Goal: Task Accomplishment & Management: Use online tool/utility

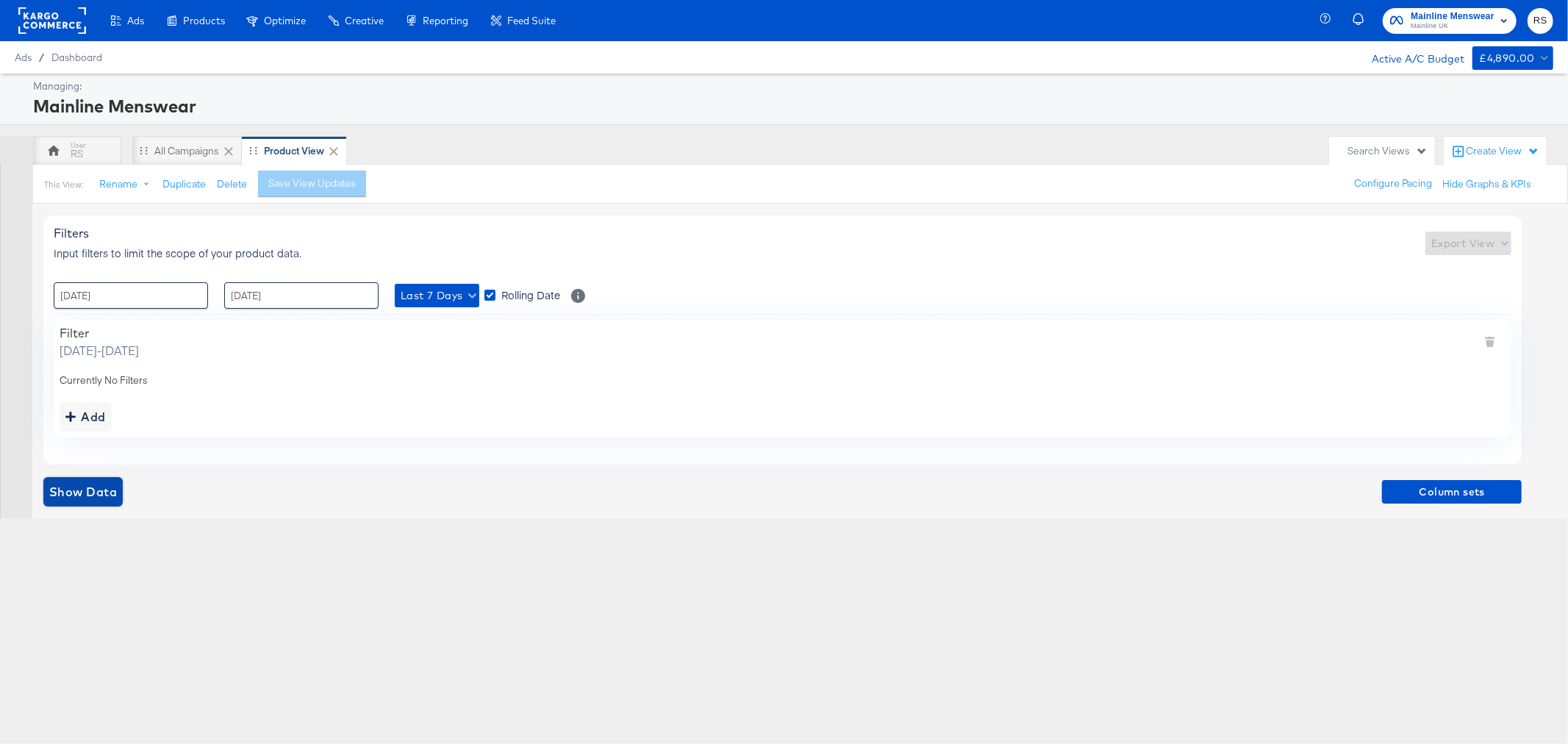
click at [91, 502] on button "Show Data" at bounding box center [83, 491] width 79 height 30
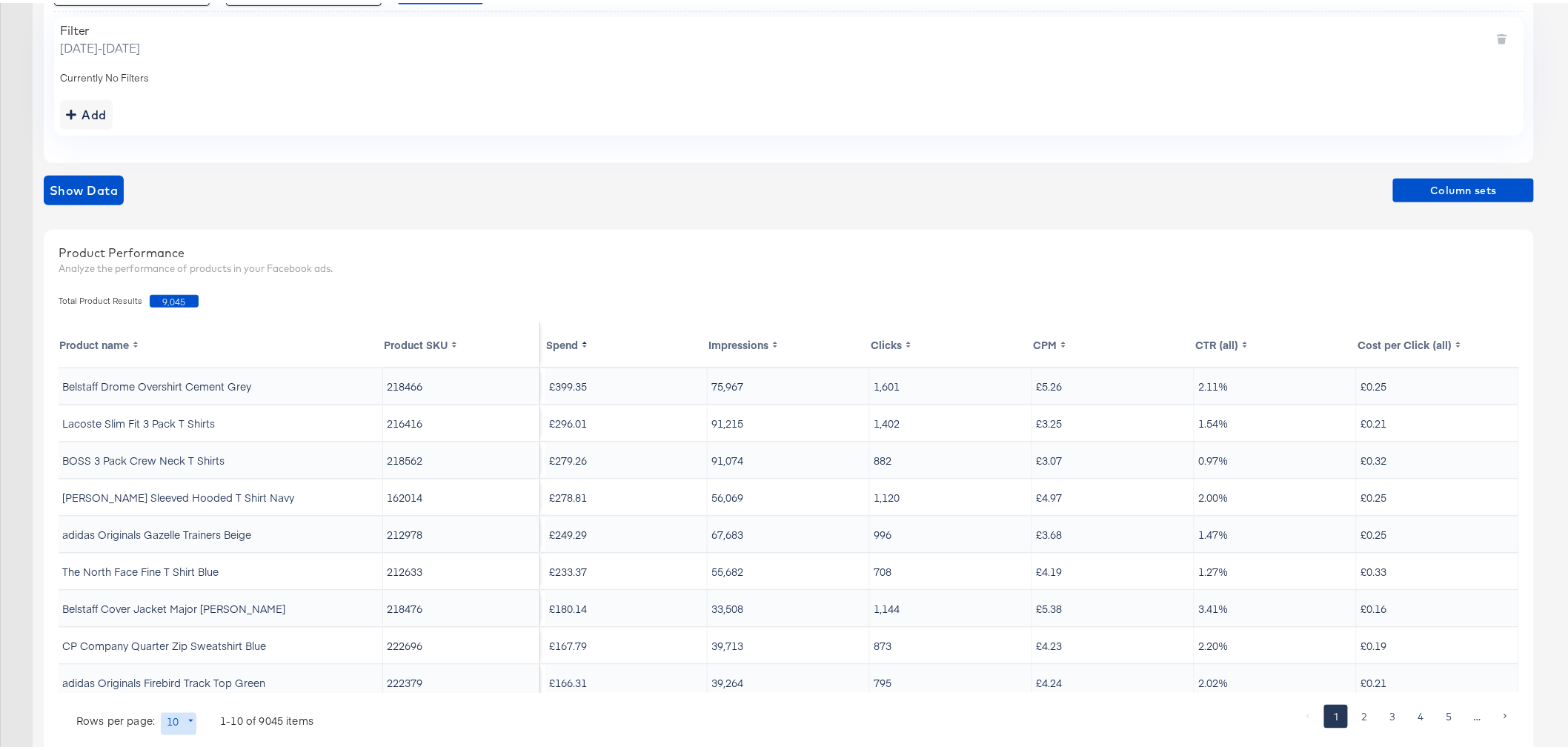
scroll to position [329, 0]
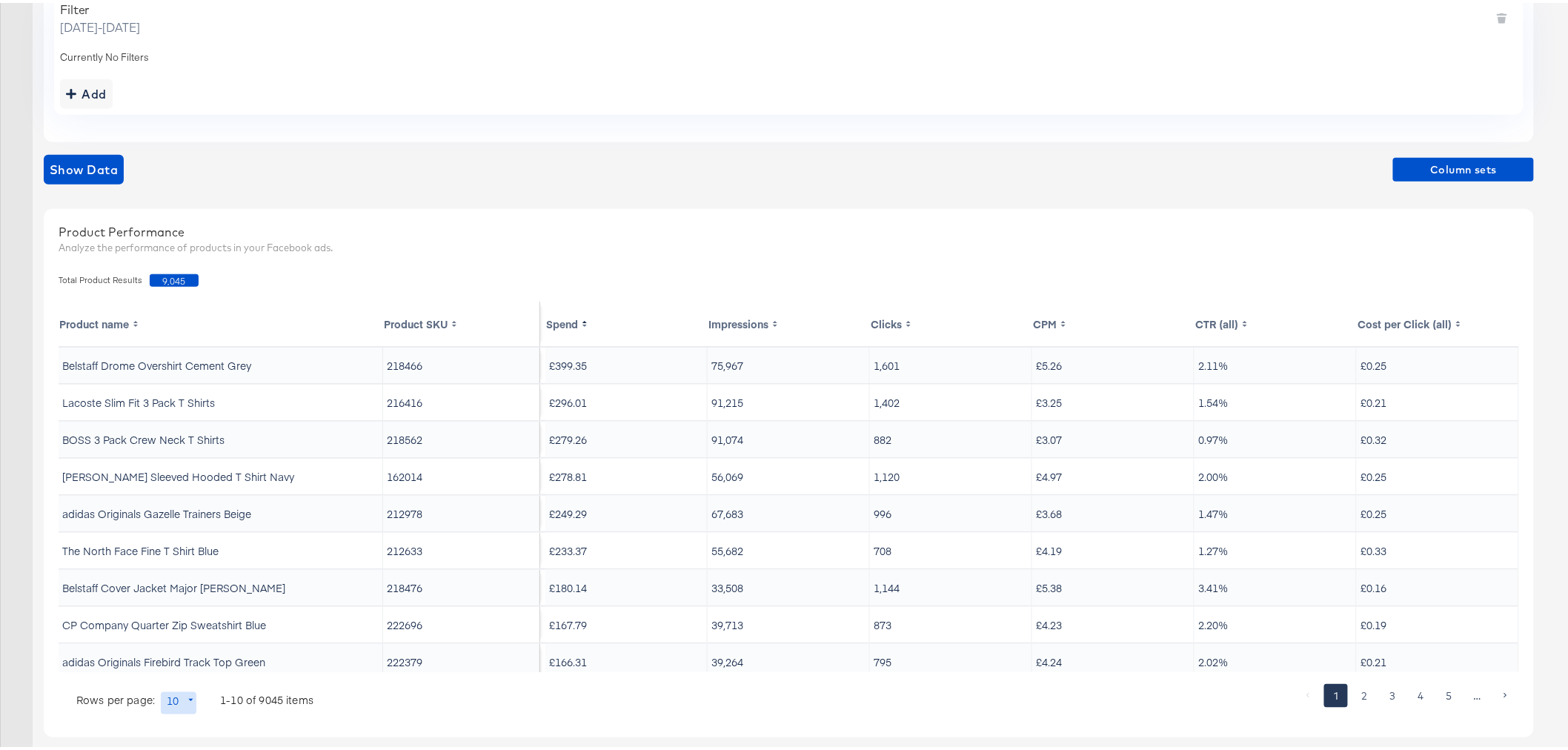
click at [180, 702] on body "Ads Products Optimize Creative Reporting Feed Suite Mainline Menswear Mainline …" at bounding box center [790, 217] width 1581 height 1093
click at [179, 597] on li "20" at bounding box center [184, 597] width 48 height 24
type input "20"
click at [1447, 166] on span "Column sets" at bounding box center [1463, 167] width 129 height 18
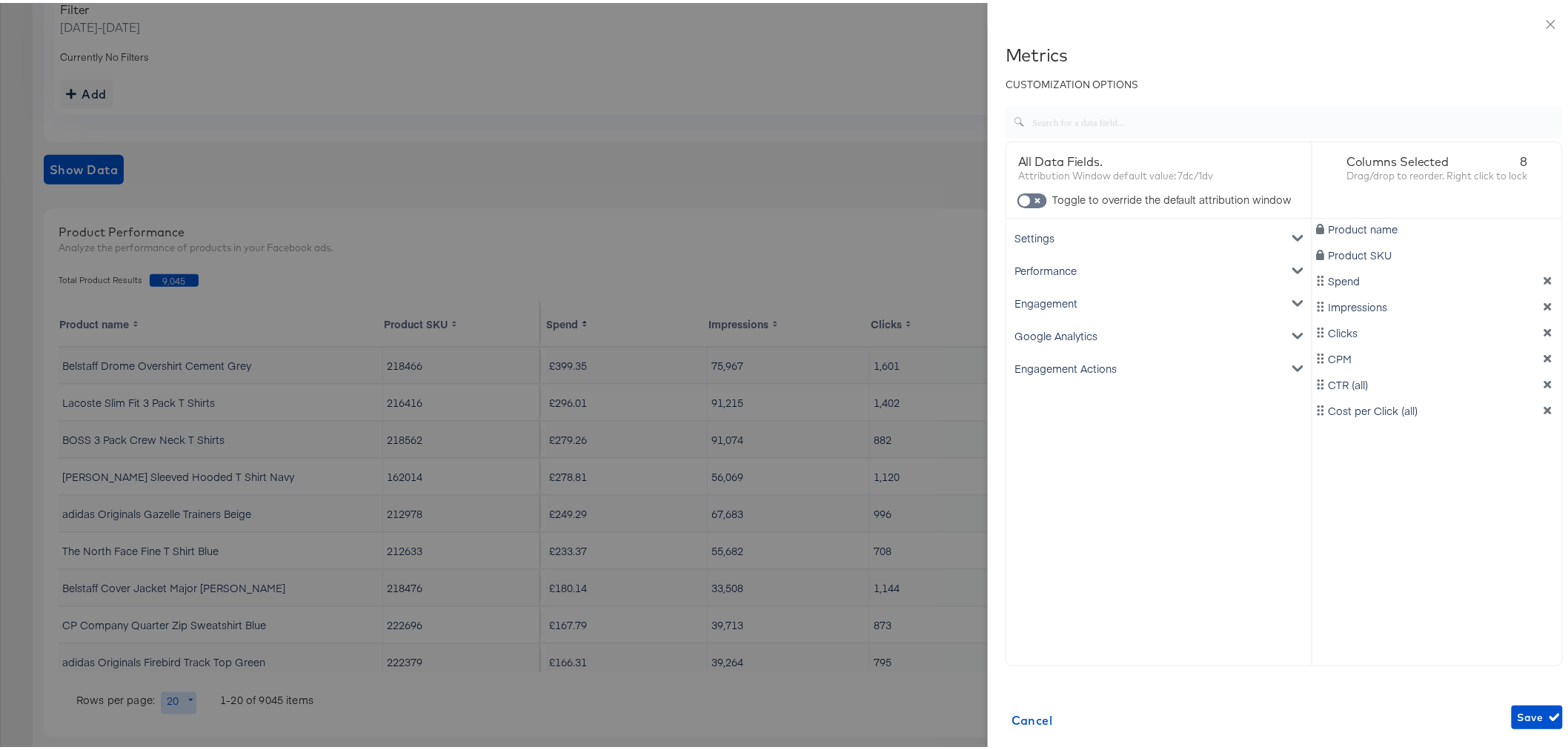
click at [1028, 267] on div "Performance" at bounding box center [1159, 267] width 300 height 32
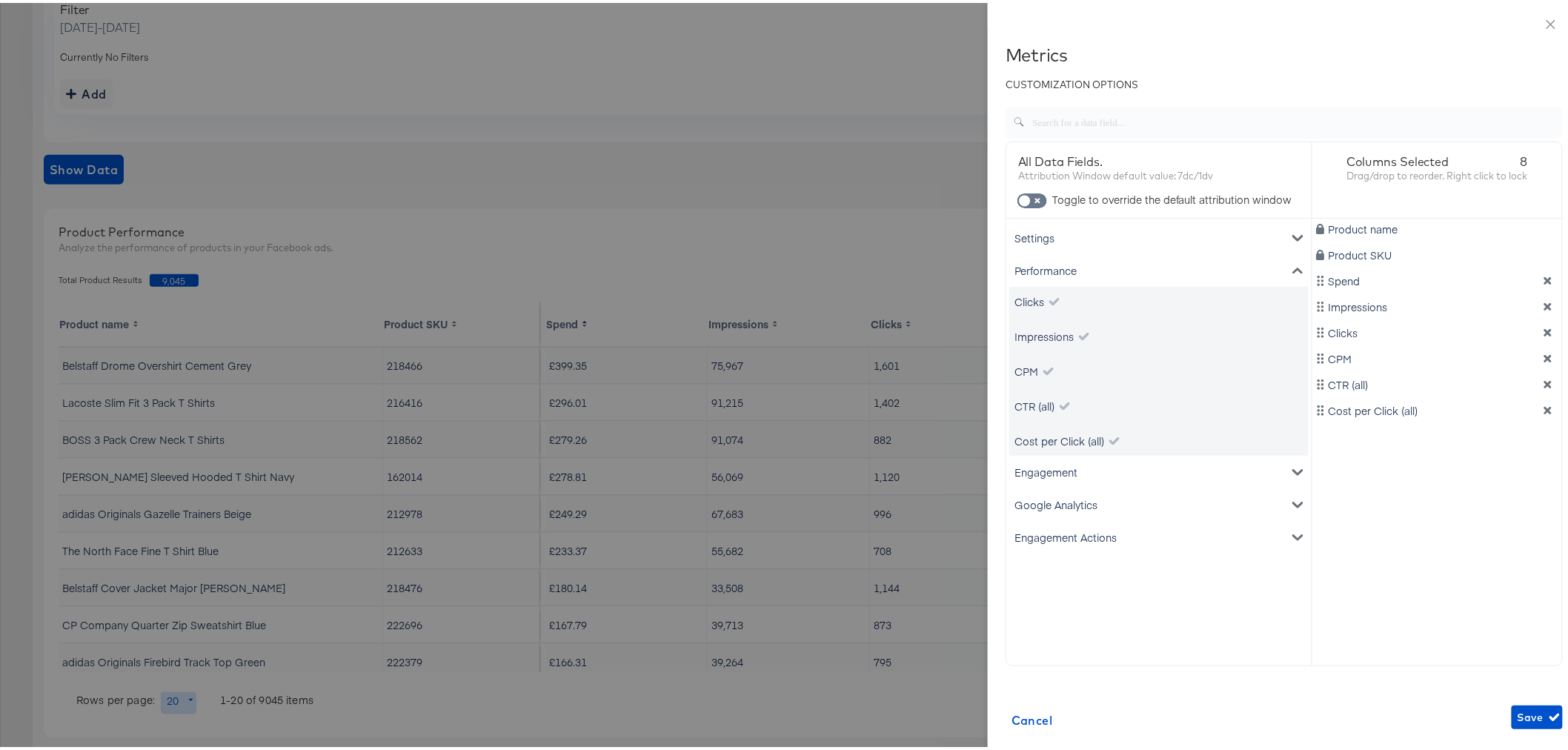
click at [1028, 267] on div "Performance" at bounding box center [1159, 267] width 300 height 32
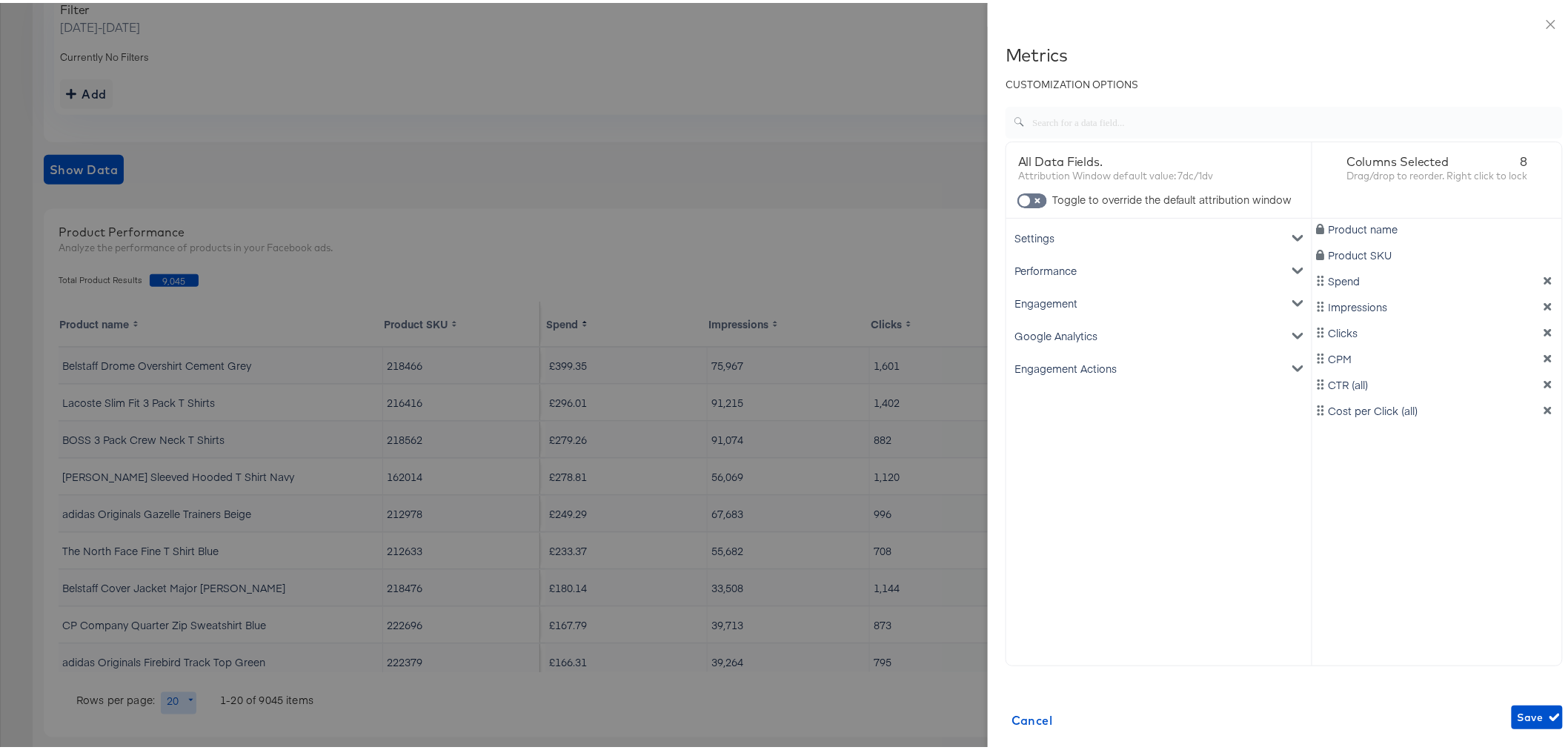
click at [1034, 331] on div "Google Analytics" at bounding box center [1159, 332] width 300 height 32
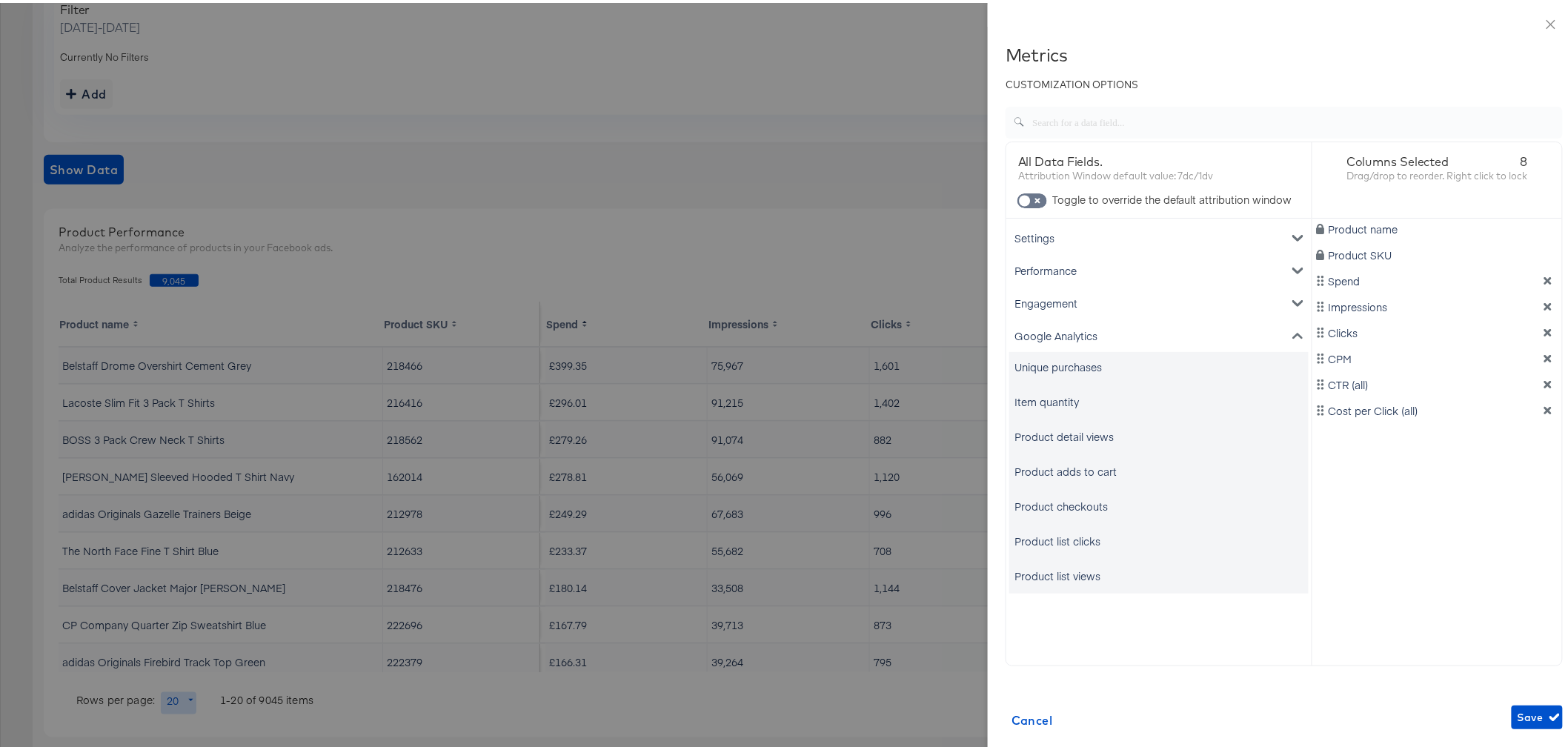
click at [1030, 392] on div "Item quantity" at bounding box center [1047, 398] width 65 height 15
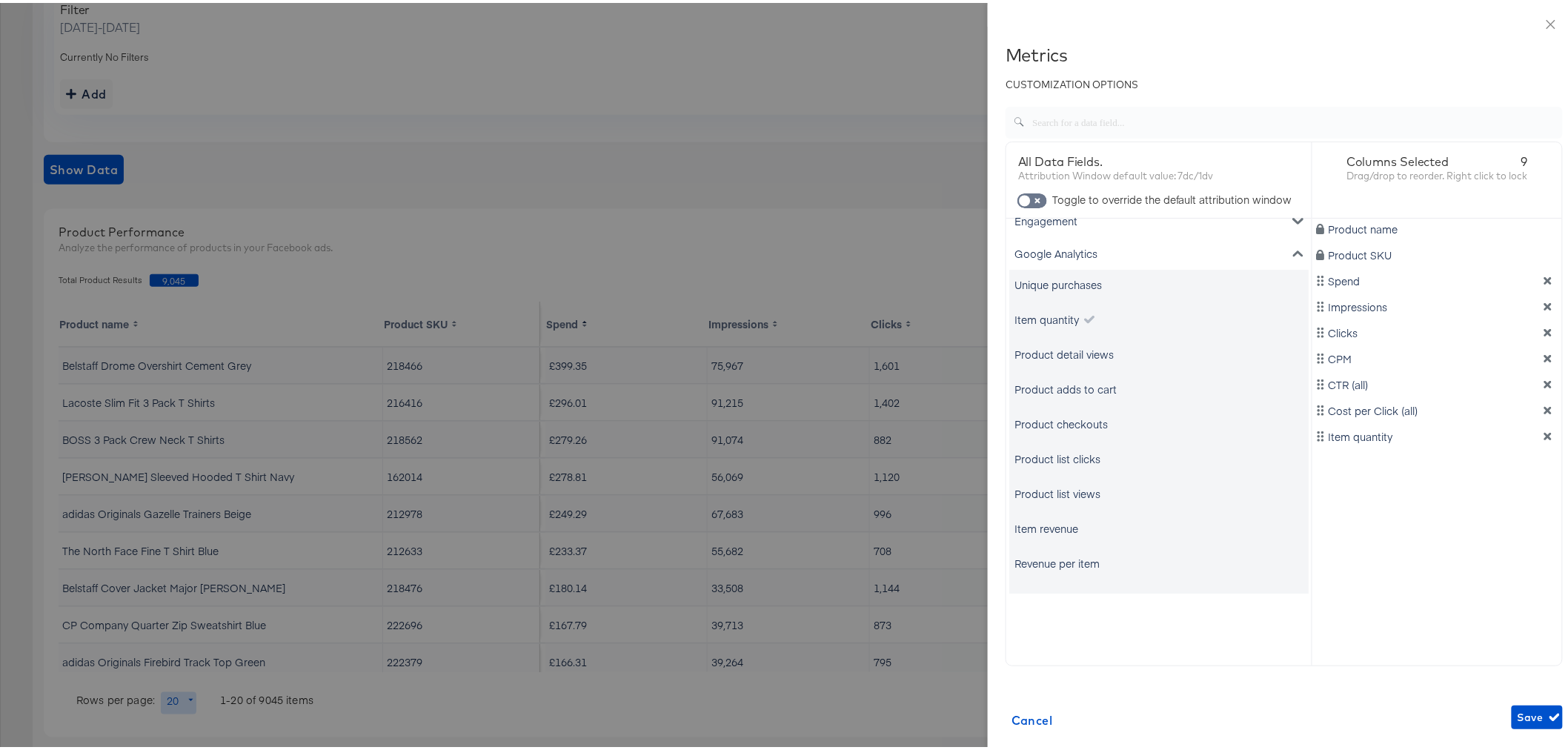
click at [1062, 521] on div "Item revenue" at bounding box center [1046, 525] width 64 height 15
click at [1066, 321] on div "Item quantity" at bounding box center [1047, 316] width 65 height 15
click at [1058, 283] on div "Unique purchases" at bounding box center [1058, 281] width 87 height 15
click at [1543, 307] on icon "dimension-list" at bounding box center [1548, 304] width 11 height 11
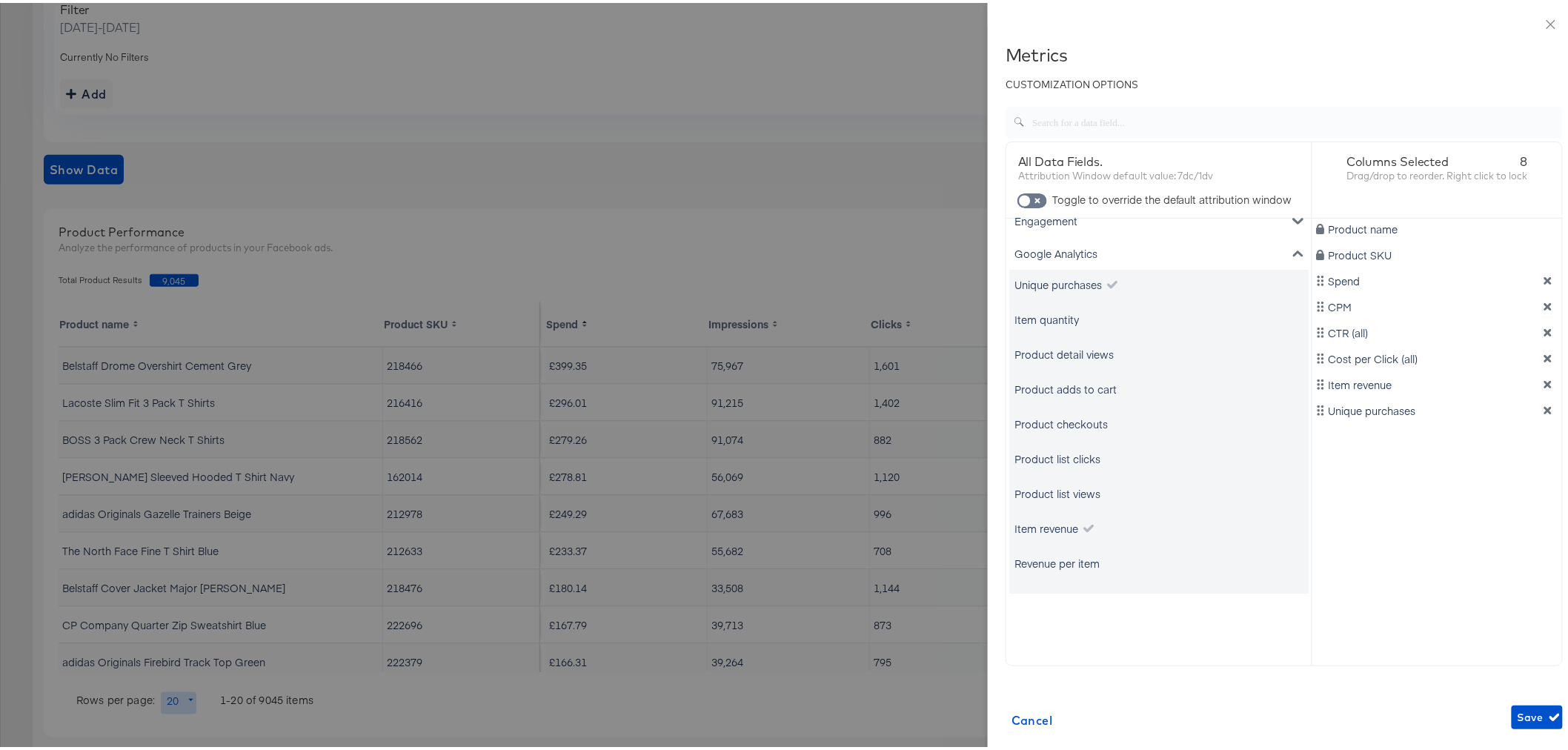
click at [1543, 307] on icon "dimension-list" at bounding box center [1548, 304] width 11 height 11
click at [1518, 718] on span "Save" at bounding box center [1537, 714] width 39 height 18
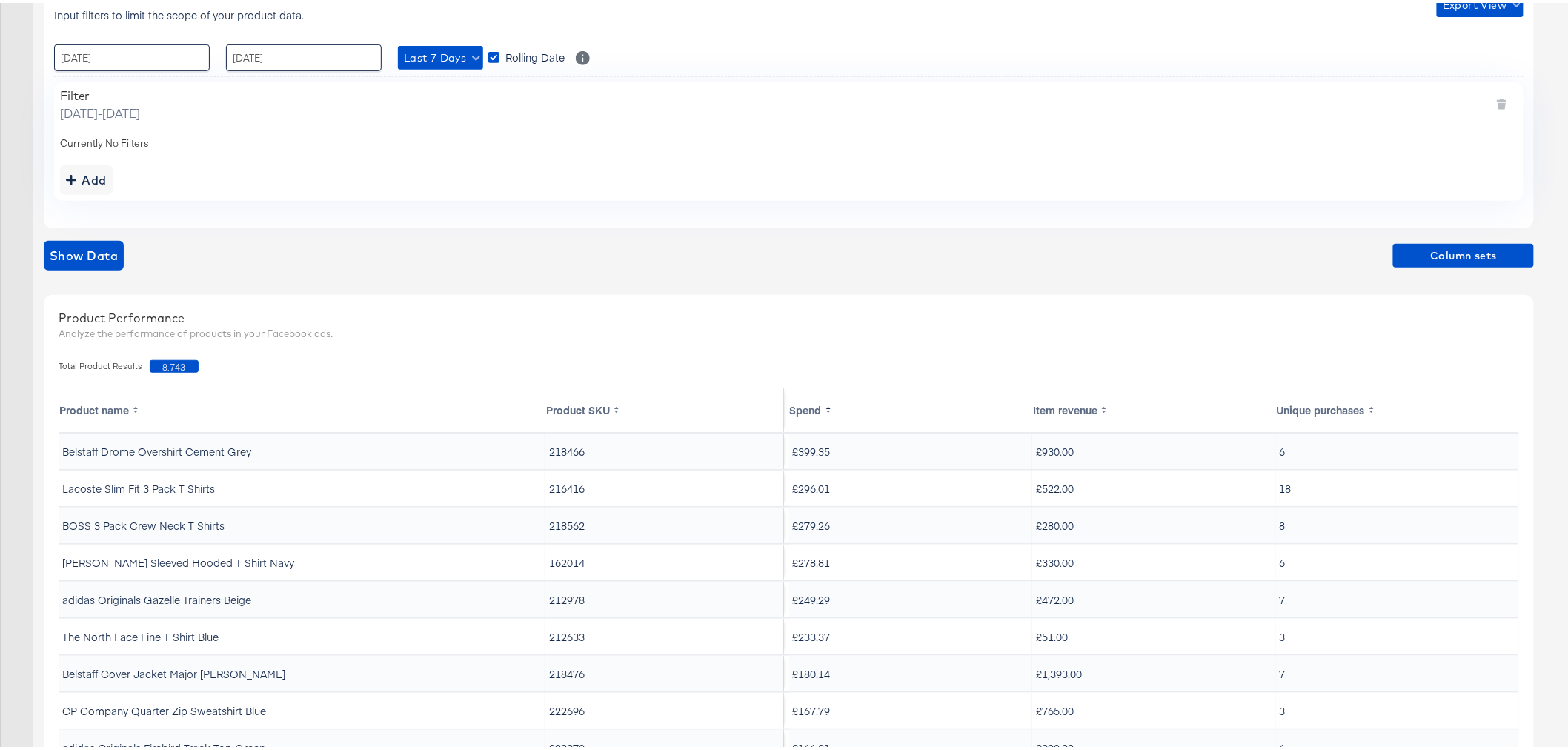
scroll to position [0, 0]
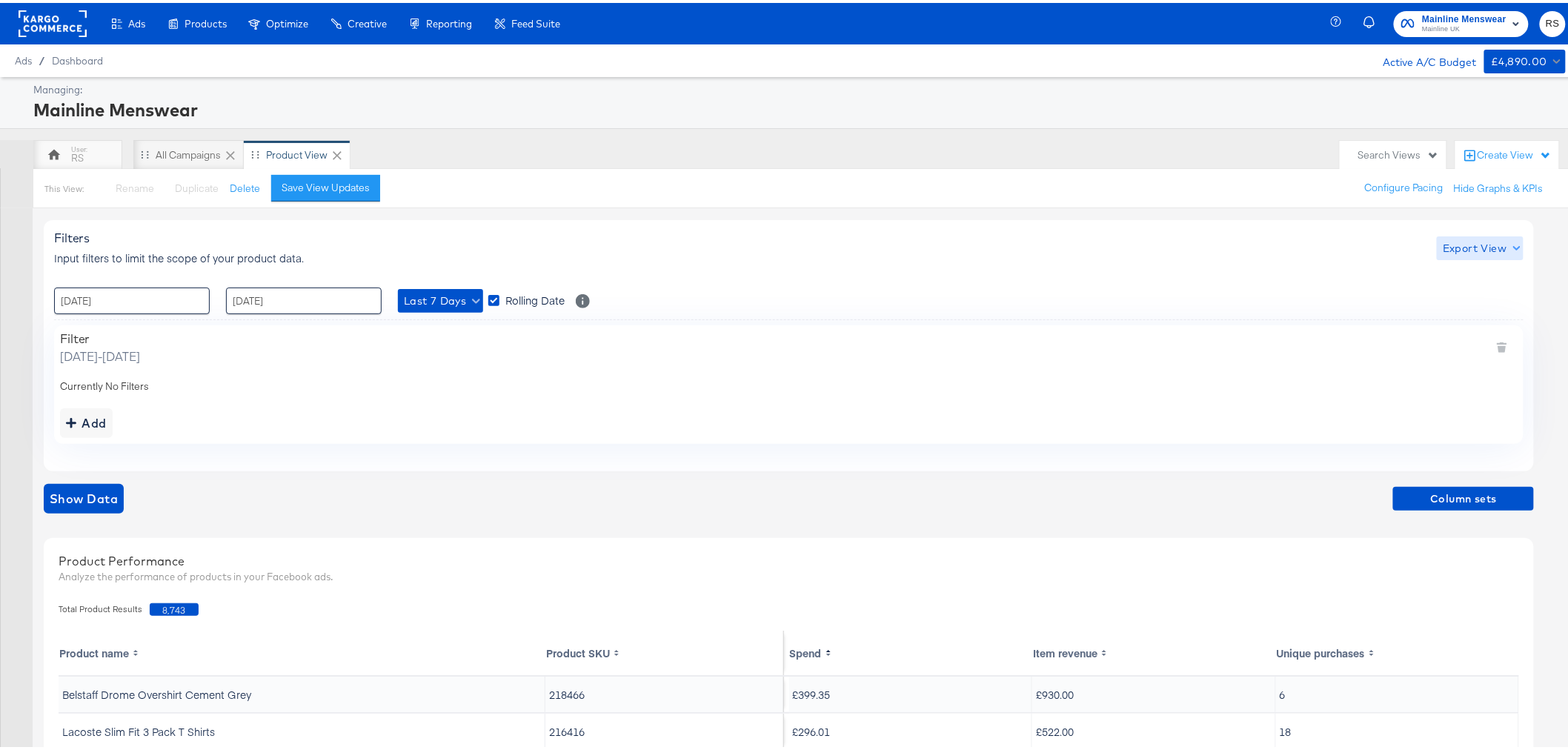
click at [1505, 239] on span "Export View" at bounding box center [1480, 246] width 75 height 18
click at [1460, 272] on link "Current View" at bounding box center [1483, 275] width 68 height 16
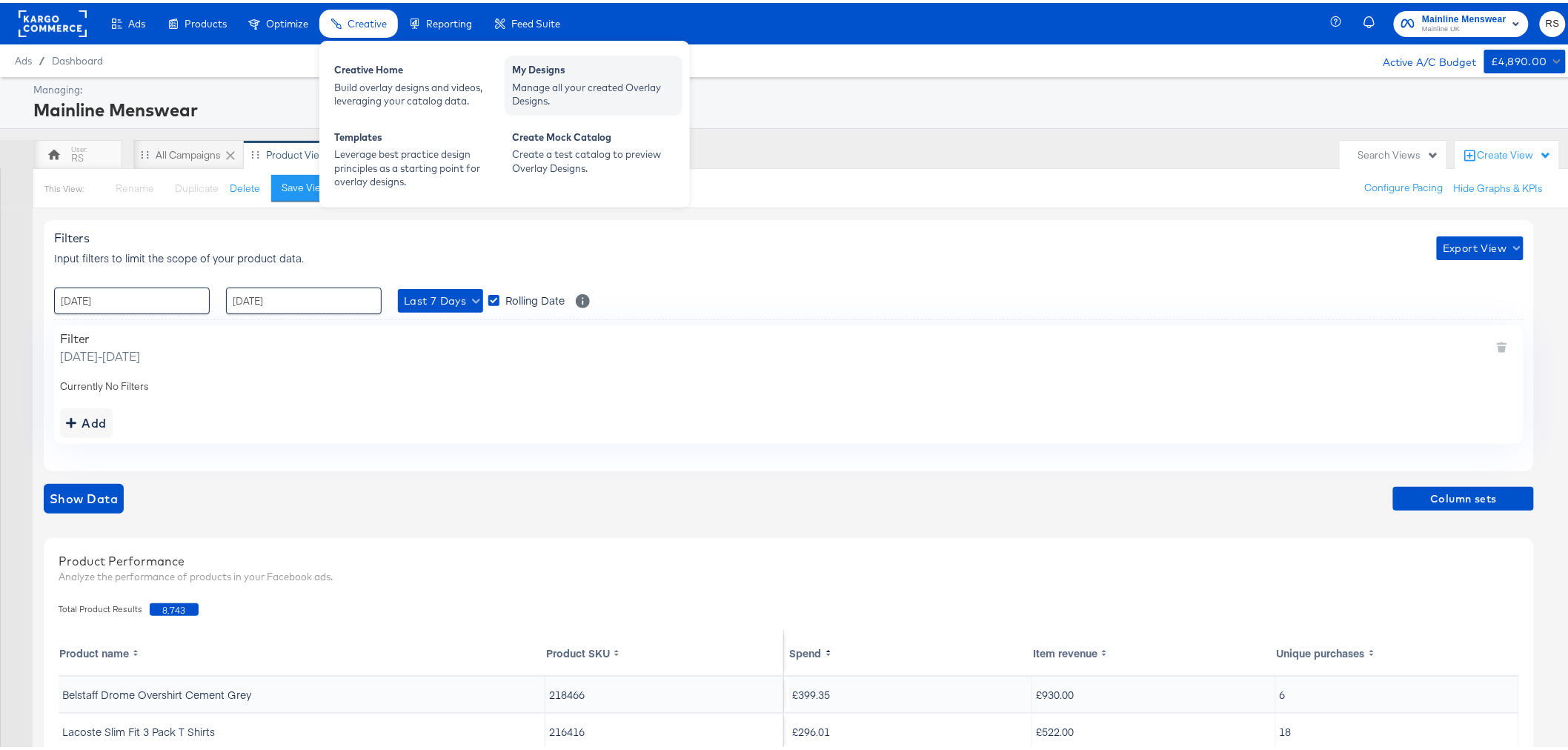
click at [589, 86] on div "Manage all your created Overlay Designs." at bounding box center [593, 91] width 163 height 27
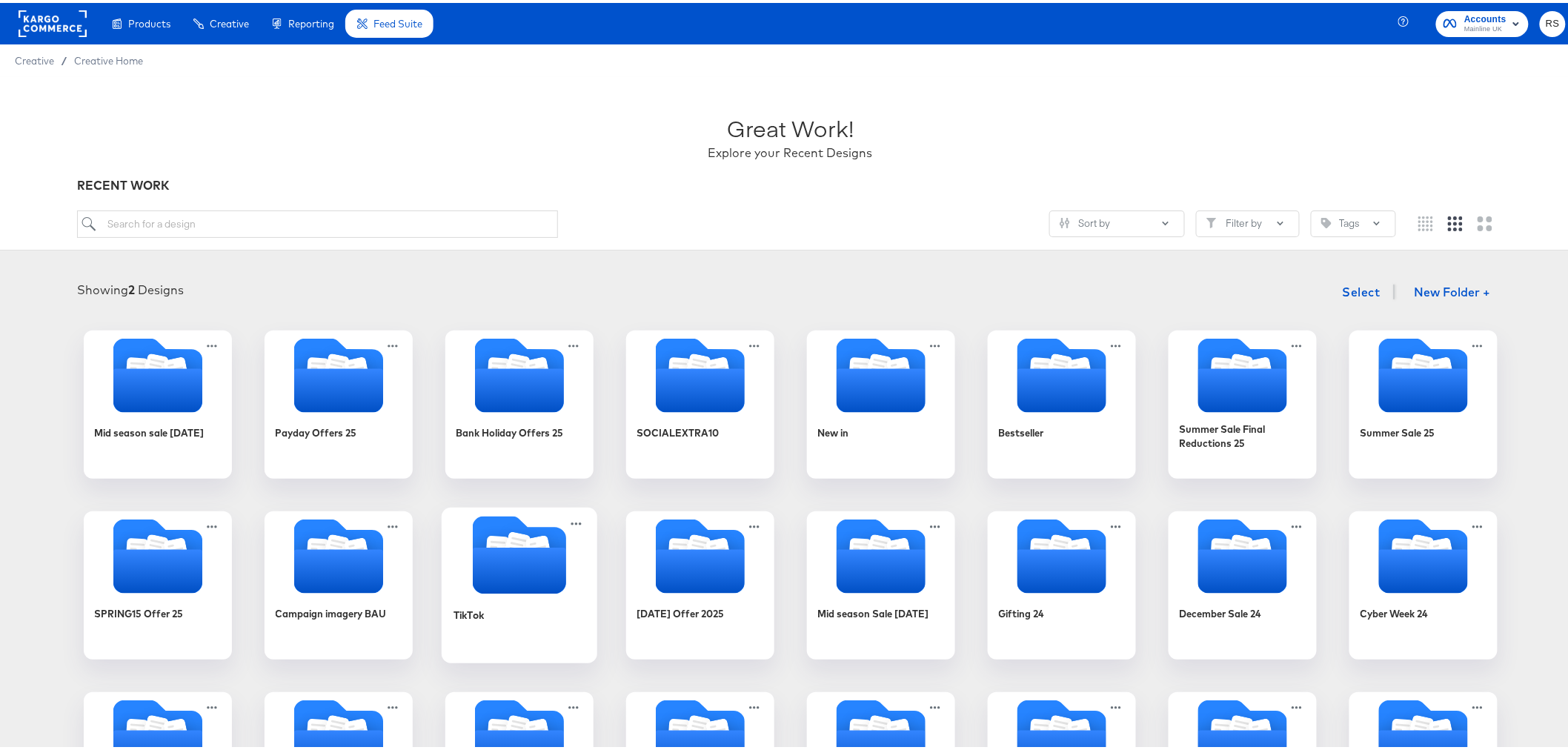
click at [489, 597] on div "TikTok" at bounding box center [520, 622] width 133 height 57
